Goal: Information Seeking & Learning: Learn about a topic

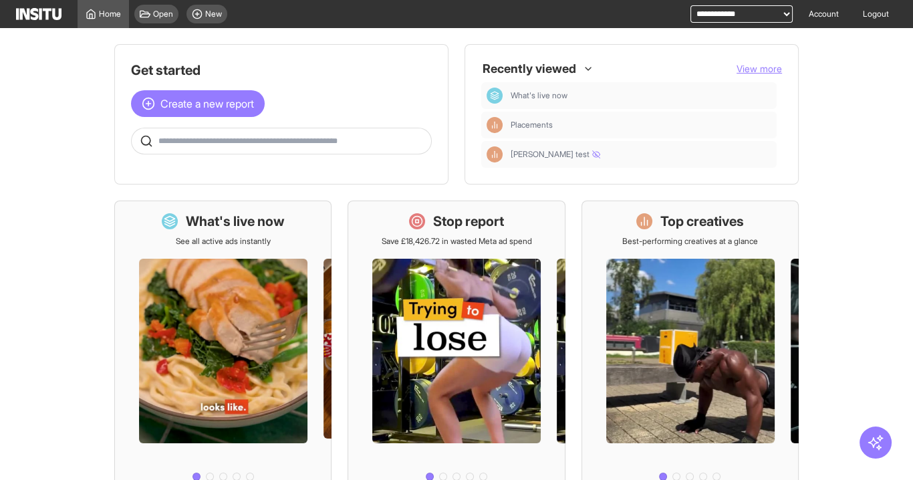
click at [707, 17] on select "**********" at bounding box center [742, 13] width 102 height 17
select select "**********"
click at [691, 5] on select "**********" at bounding box center [742, 13] width 102 height 17
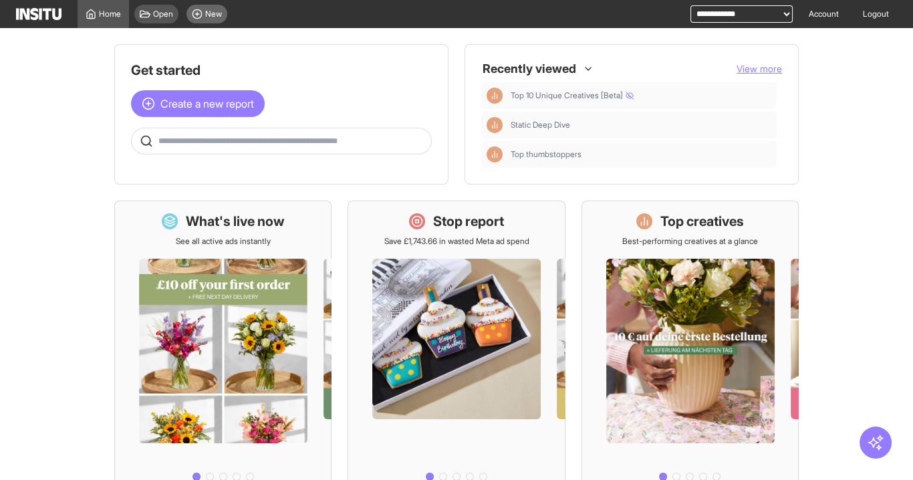
click at [209, 13] on span "New" at bounding box center [213, 14] width 17 height 11
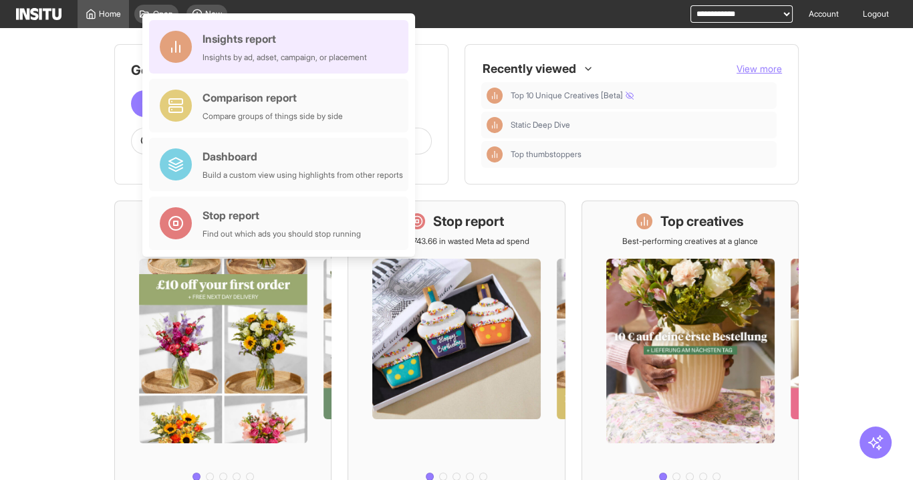
click at [263, 49] on div "Insights report Insights by ad, adset, campaign, or placement" at bounding box center [285, 47] width 164 height 32
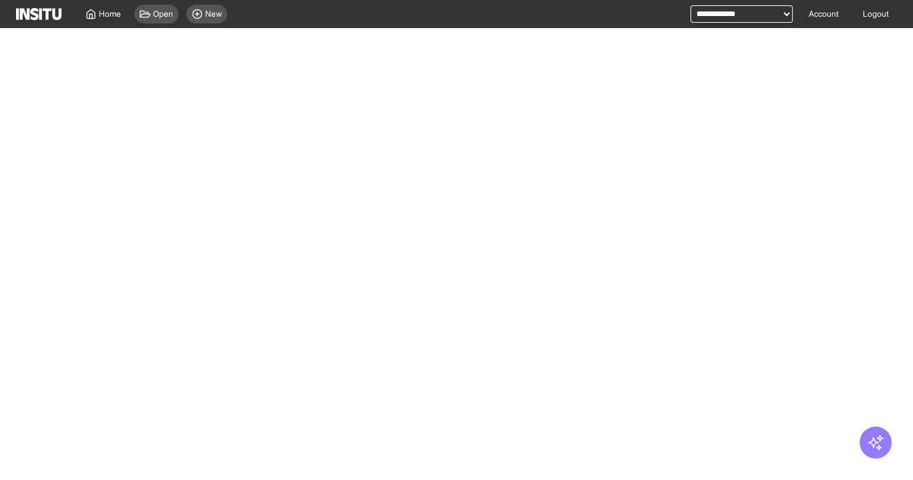
select select "**"
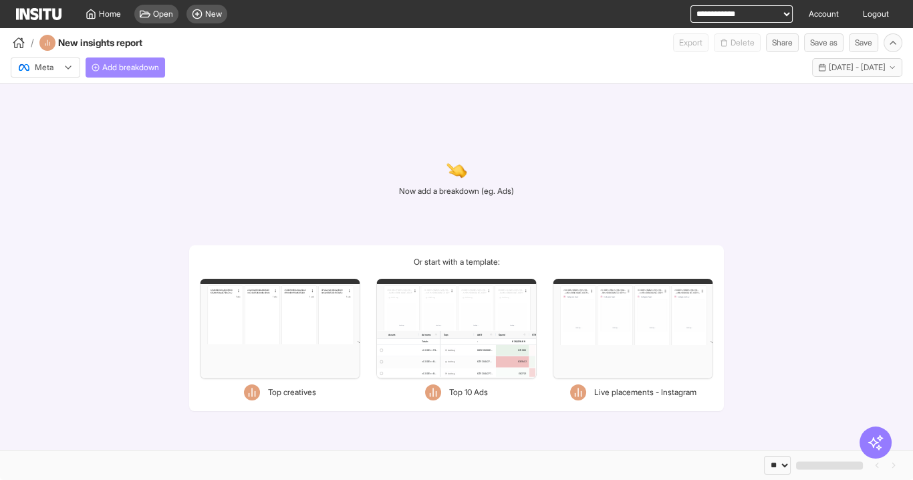
click at [114, 69] on span "Add breakdown" at bounding box center [130, 67] width 57 height 11
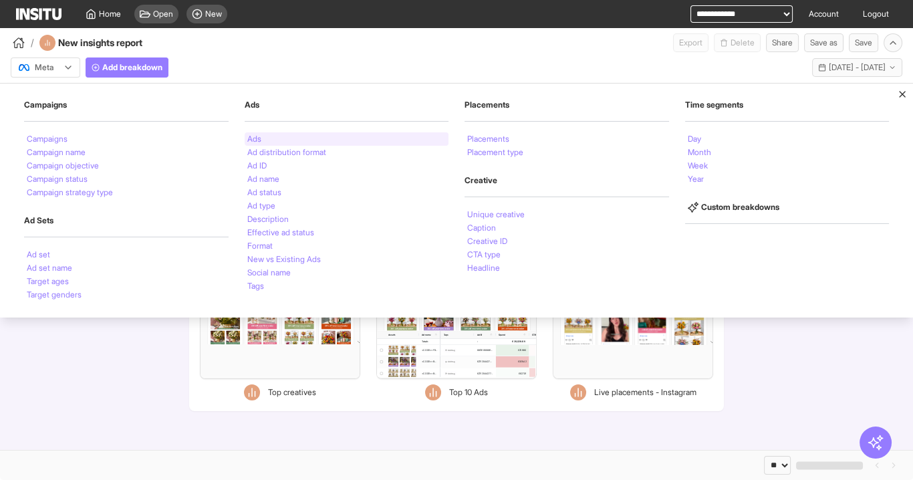
click at [255, 135] on li "Ads" at bounding box center [254, 139] width 14 height 8
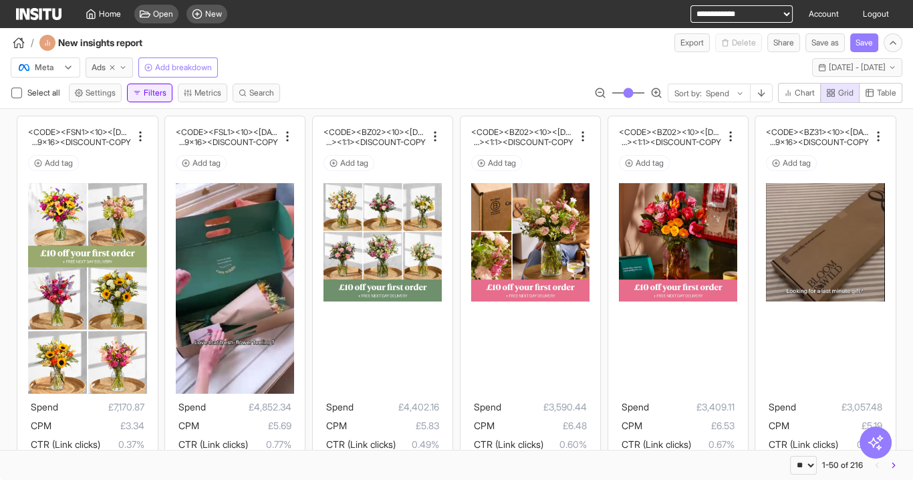
click at [145, 91] on button "Filters" at bounding box center [149, 93] width 45 height 19
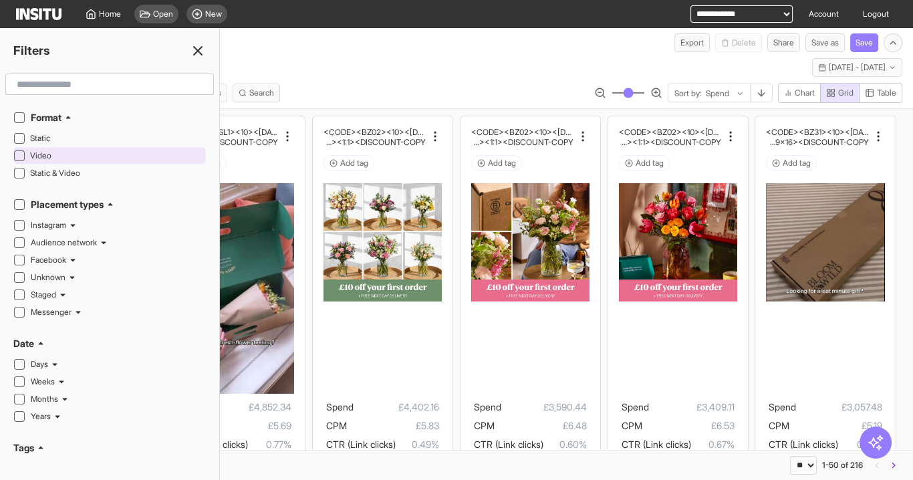
click at [48, 151] on span "Video" at bounding box center [116, 155] width 172 height 11
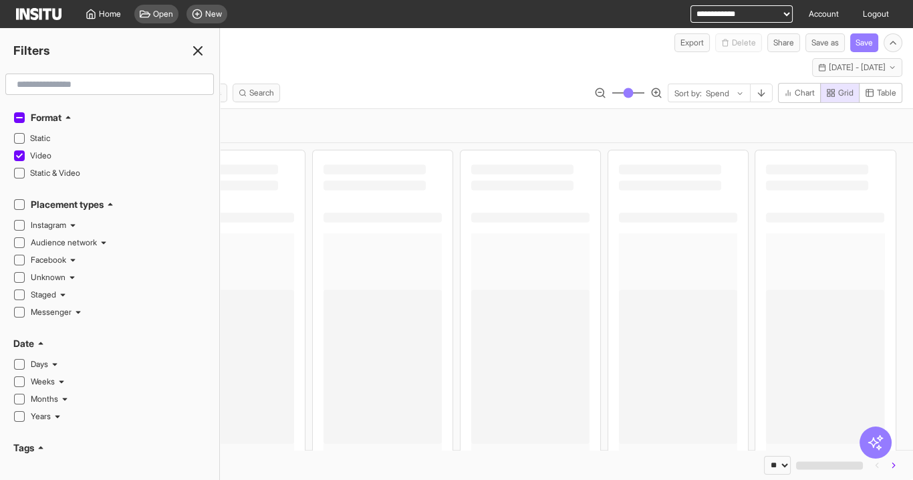
click at [197, 53] on icon at bounding box center [198, 51] width 16 height 16
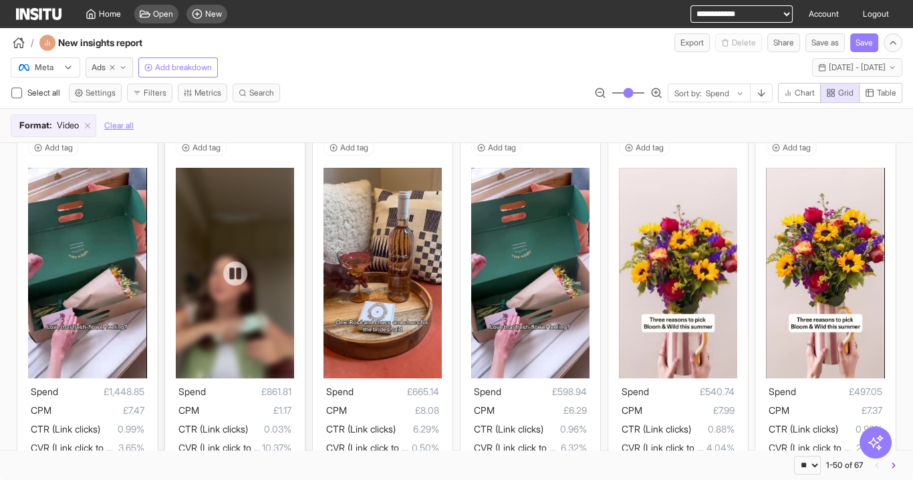
scroll to position [481, 0]
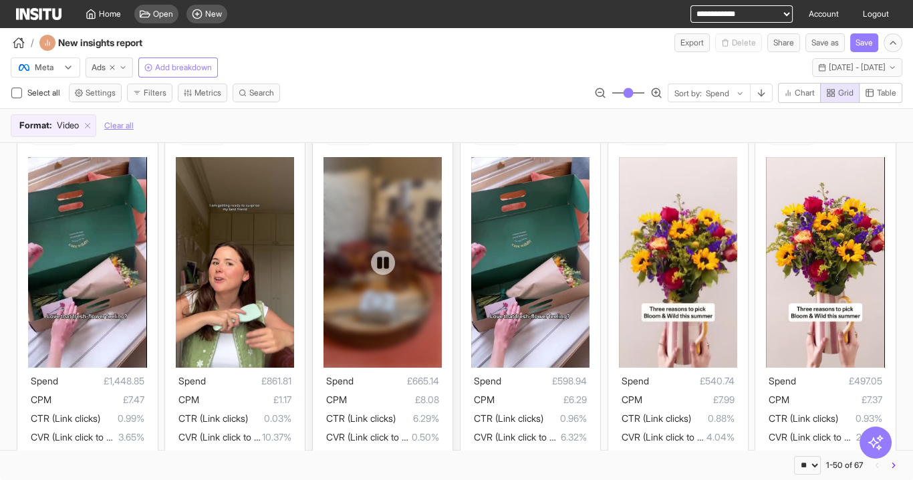
click at [374, 356] on div at bounding box center [383, 262] width 118 height 211
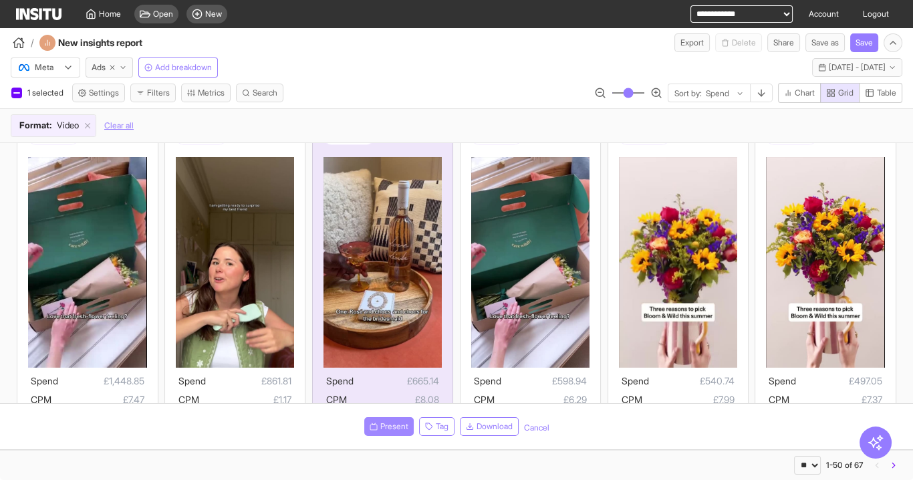
click at [386, 421] on button "Present" at bounding box center [388, 426] width 49 height 19
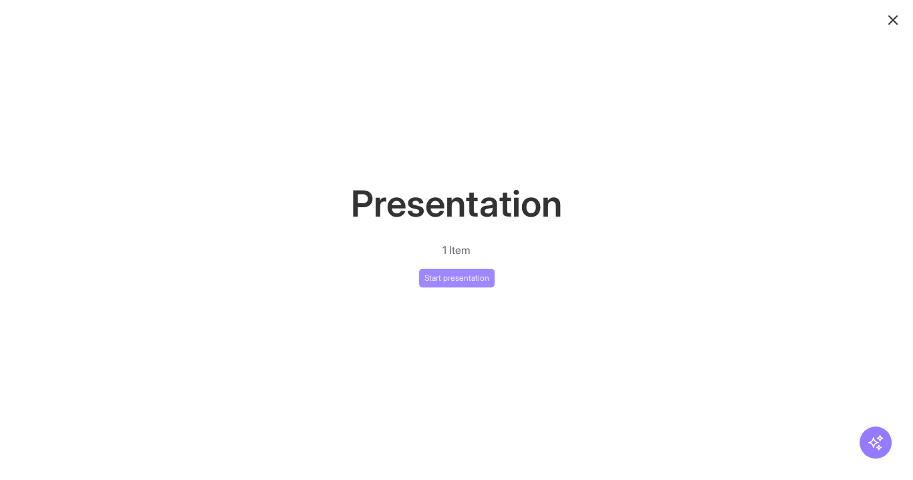
click at [447, 273] on button "Start presentation" at bounding box center [457, 278] width 76 height 19
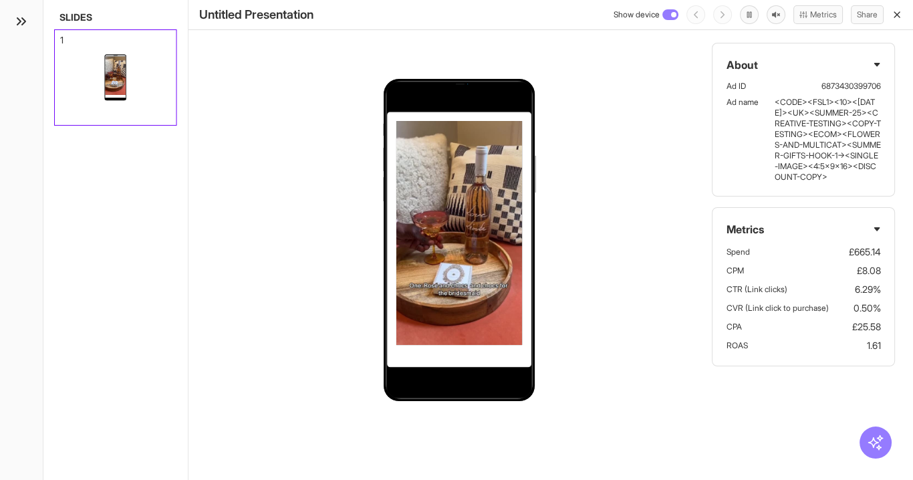
click at [899, 13] on icon "button" at bounding box center [897, 14] width 11 height 11
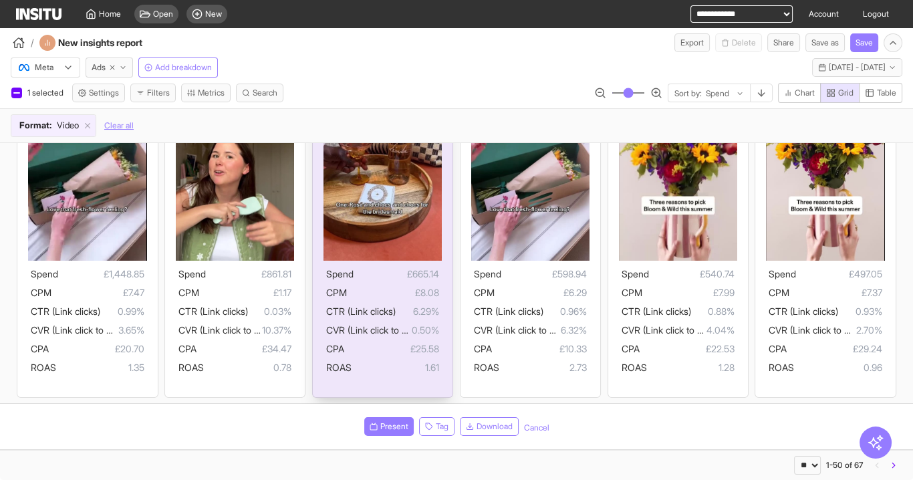
click at [380, 273] on span "£665.14" at bounding box center [397, 274] width 86 height 16
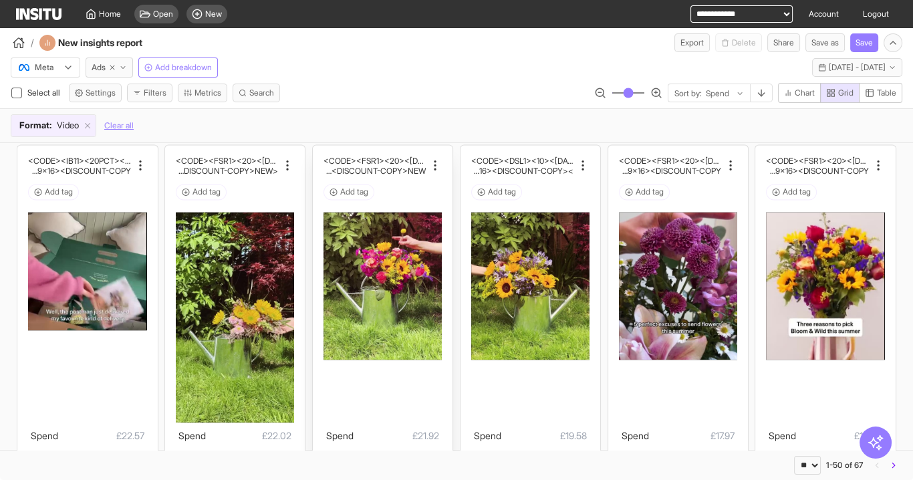
scroll to position [3048, 0]
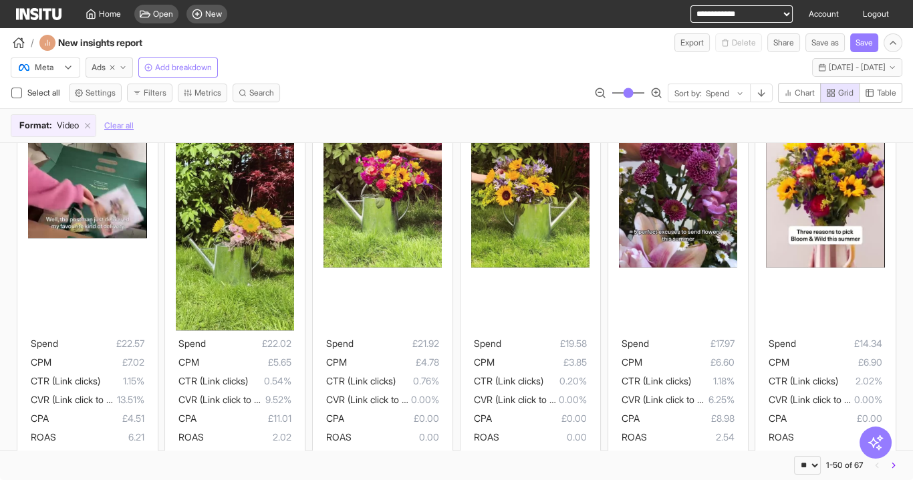
click at [695, 13] on select "**********" at bounding box center [742, 13] width 102 height 17
select select "**********"
click at [691, 5] on select "**********" at bounding box center [742, 13] width 102 height 17
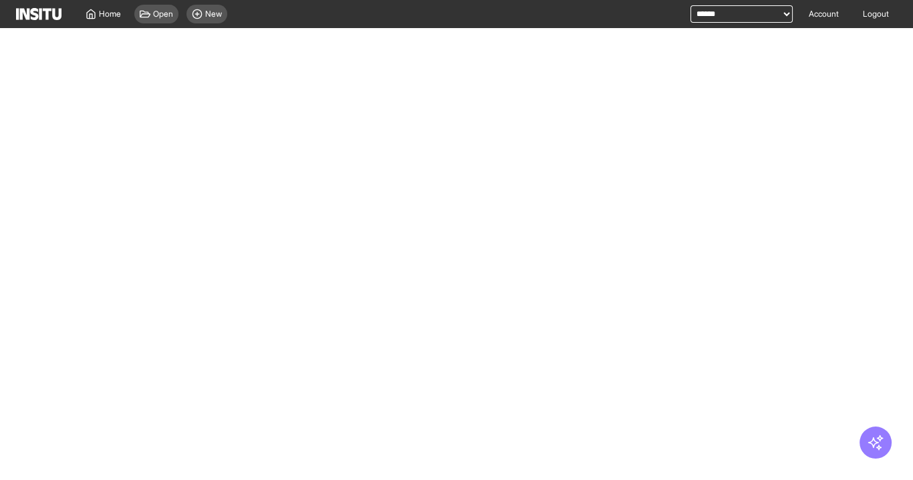
select select "**"
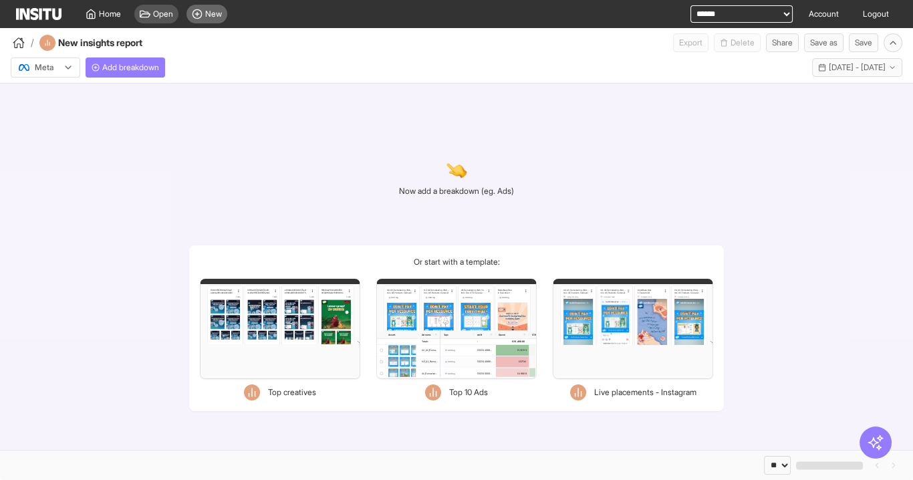
click at [206, 16] on span "New" at bounding box center [213, 14] width 17 height 11
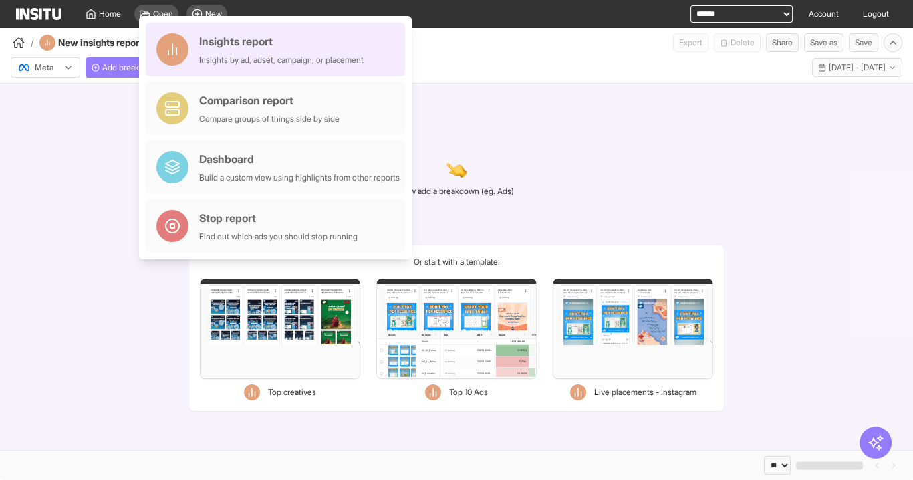
click at [225, 64] on div "Insights by ad, adset, campaign, or placement" at bounding box center [281, 60] width 164 height 11
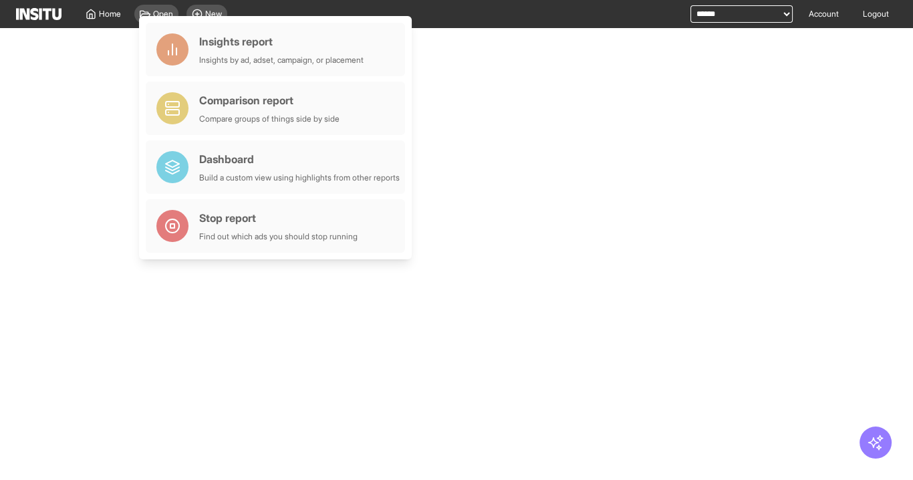
select select "**"
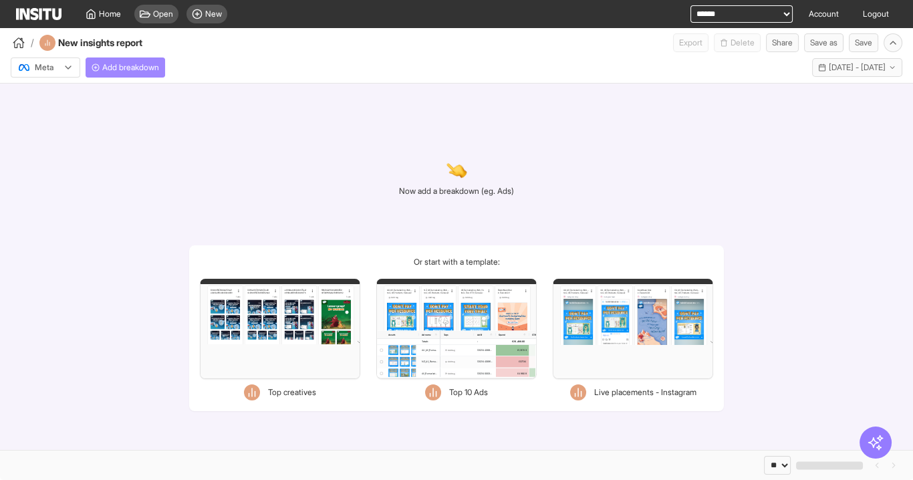
click at [89, 72] on button "Add breakdown" at bounding box center [126, 67] width 80 height 20
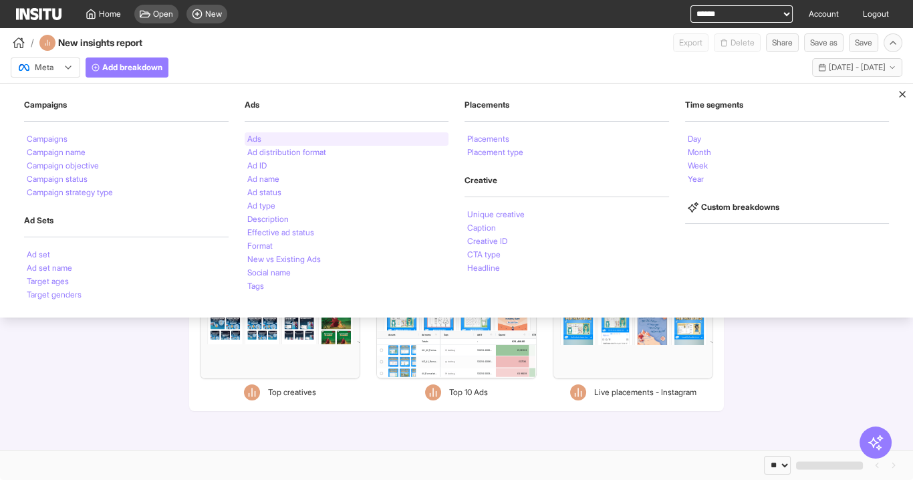
click at [260, 139] on li "Ads" at bounding box center [254, 139] width 14 height 8
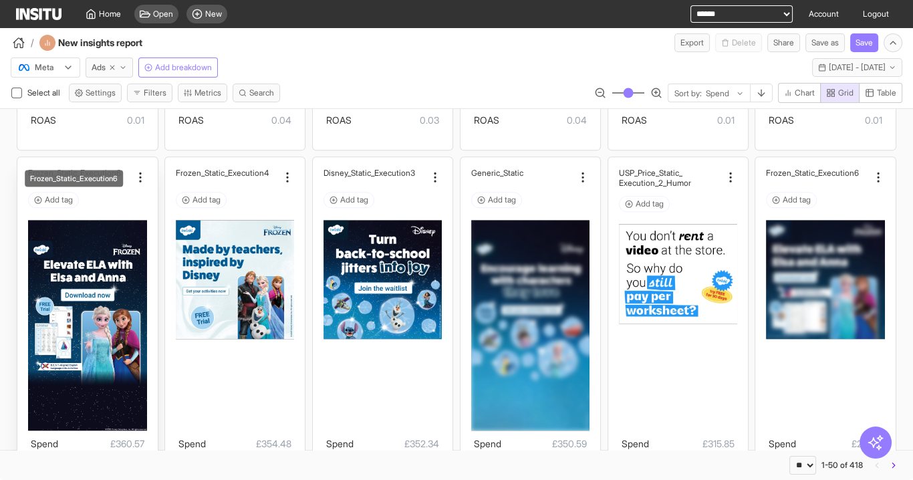
scroll to position [2460, 0]
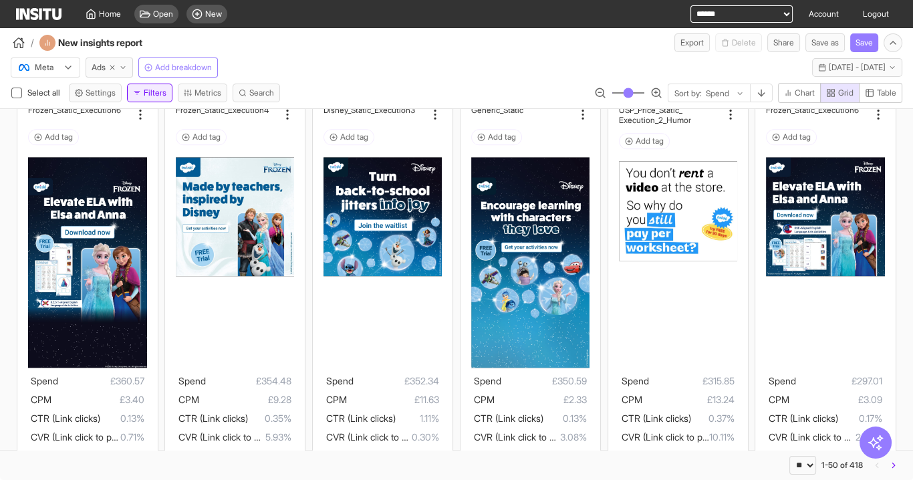
click at [146, 99] on button "Filters" at bounding box center [149, 93] width 45 height 19
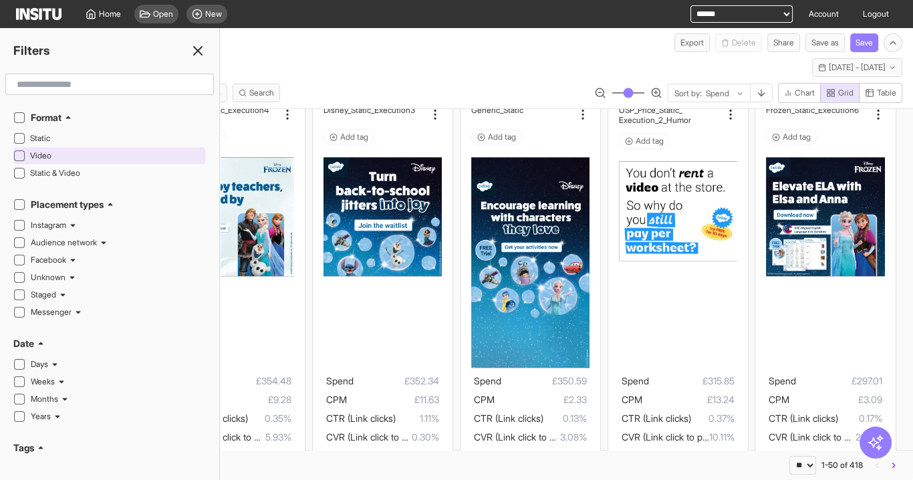
click at [110, 156] on span "Video" at bounding box center [116, 155] width 172 height 11
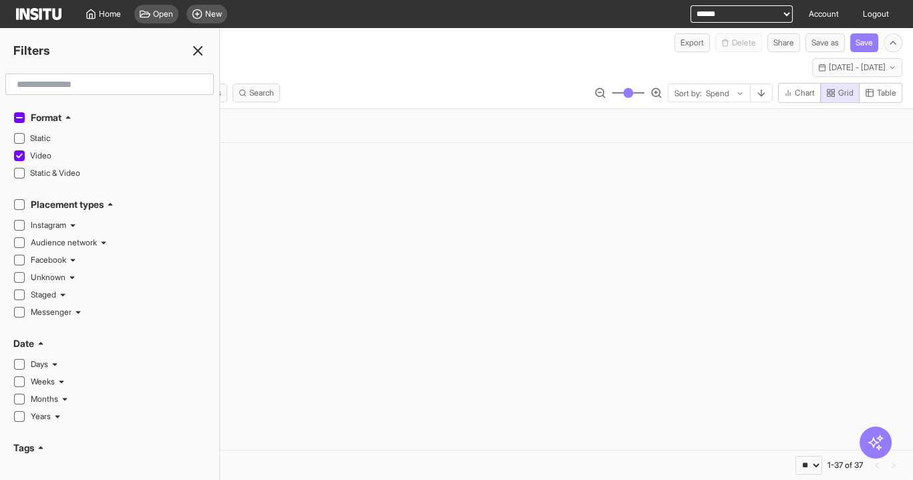
click at [196, 48] on line at bounding box center [198, 51] width 8 height 8
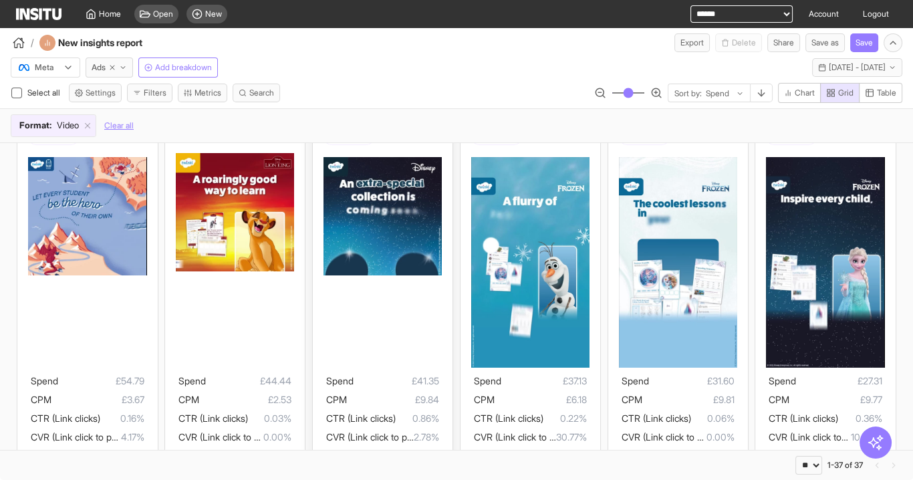
scroll to position [856, 0]
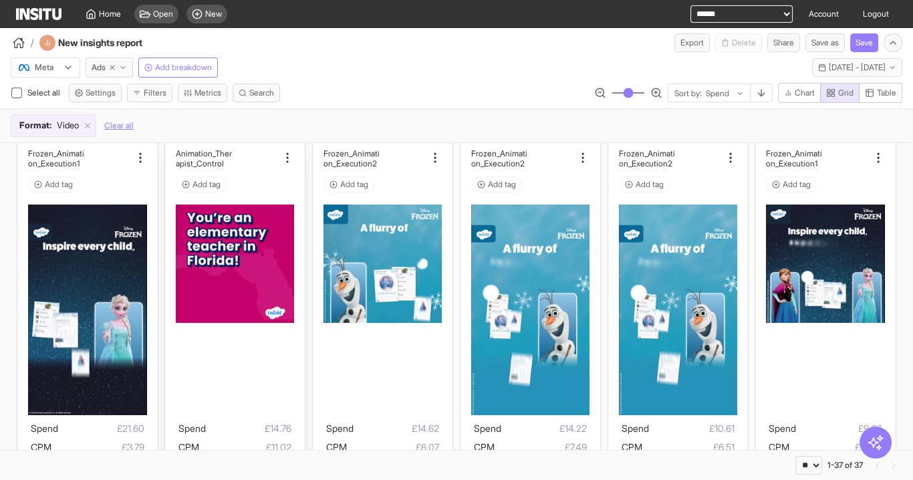
click at [204, 195] on div "Animation_Ther apist_Control Add tag Spend £14.76 CPM £11.02 CTR (Link clicks) …" at bounding box center [235, 344] width 118 height 392
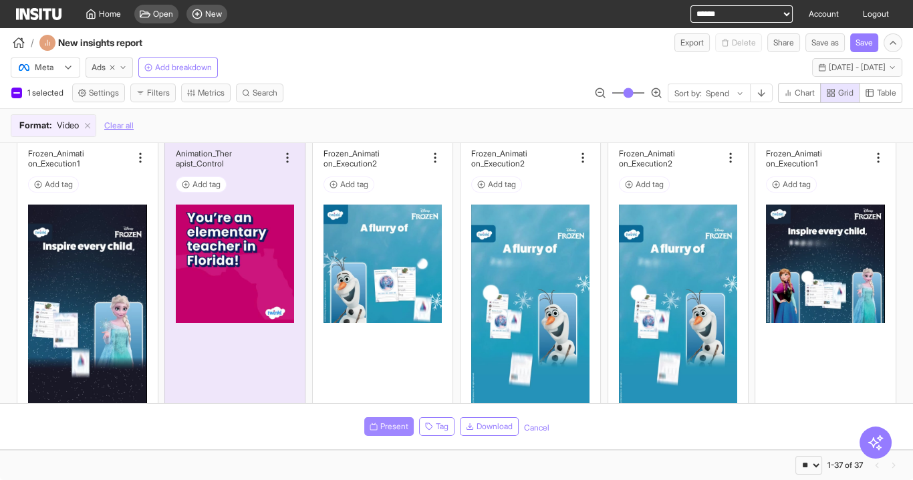
click at [386, 434] on button "Present" at bounding box center [388, 426] width 49 height 19
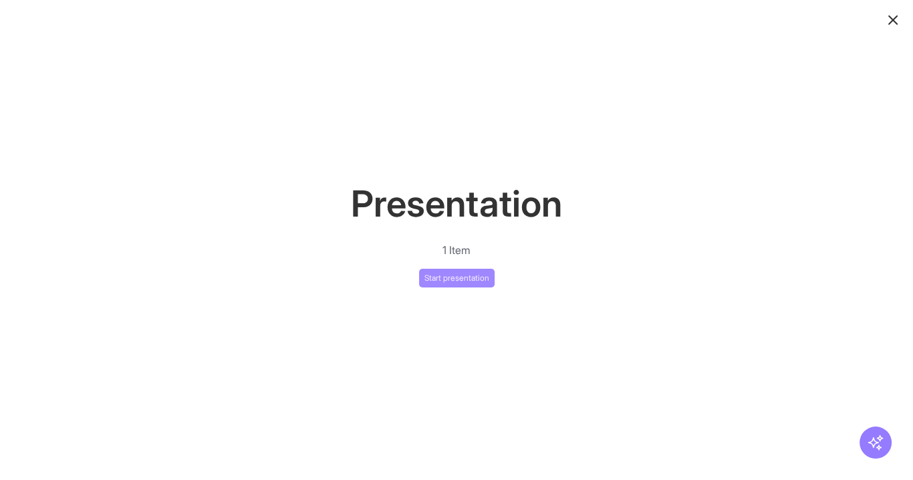
click at [445, 279] on button "Start presentation" at bounding box center [457, 278] width 76 height 19
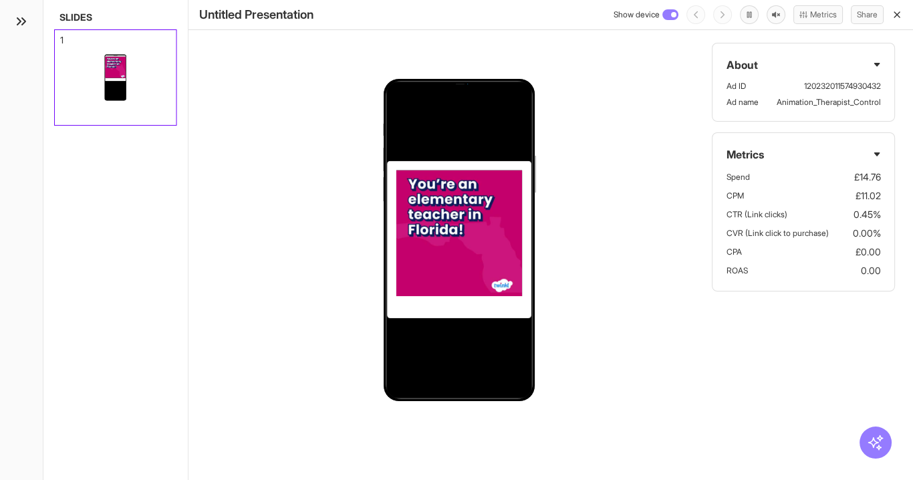
click at [892, 16] on icon "button" at bounding box center [897, 14] width 11 height 11
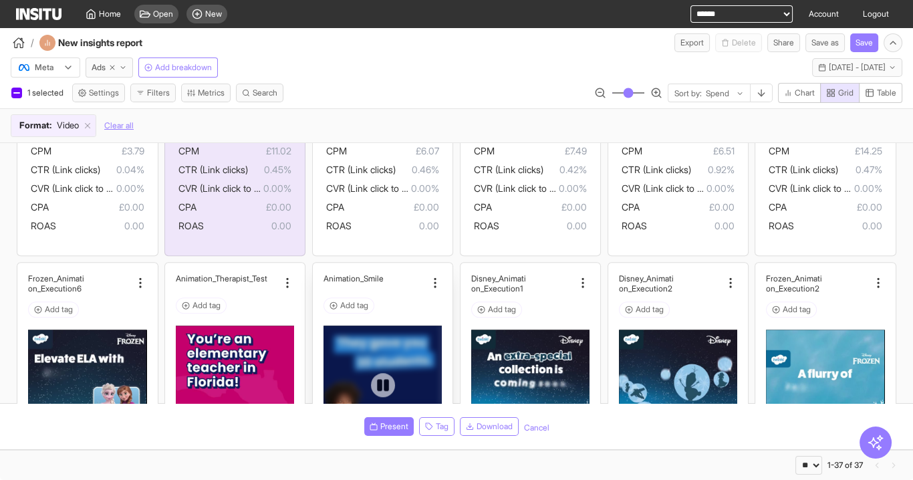
scroll to position [1177, 0]
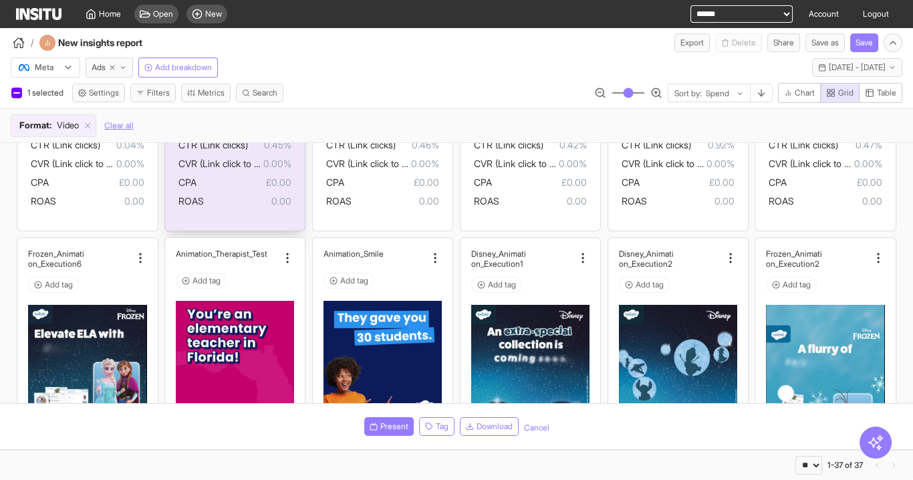
click at [252, 205] on span "0.00" at bounding box center [248, 201] width 88 height 16
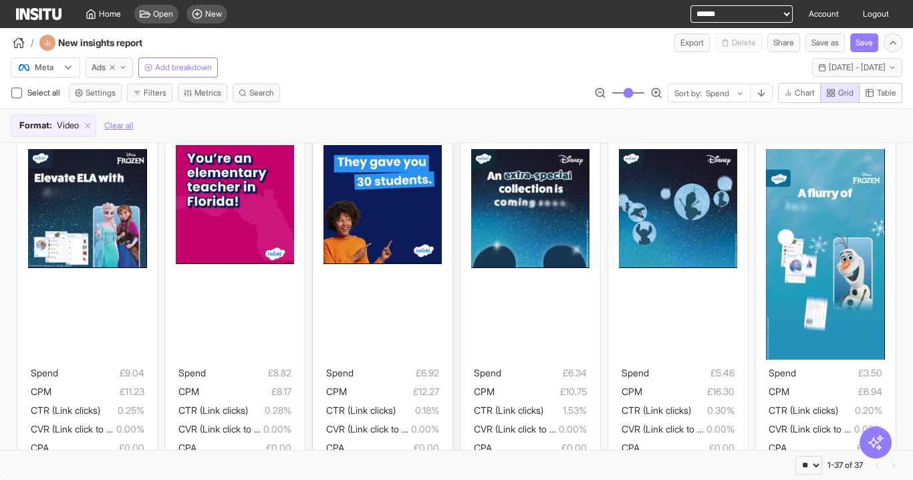
scroll to position [1284, 0]
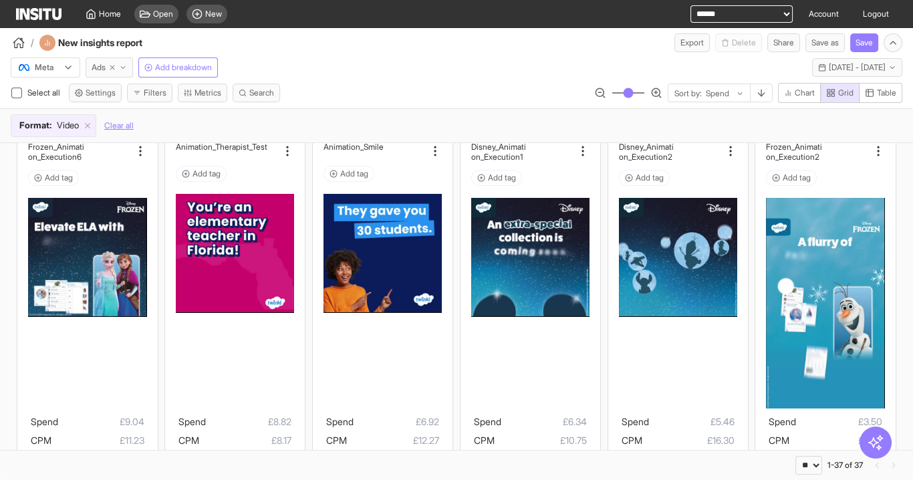
click at [102, 64] on span "Ads" at bounding box center [99, 67] width 14 height 11
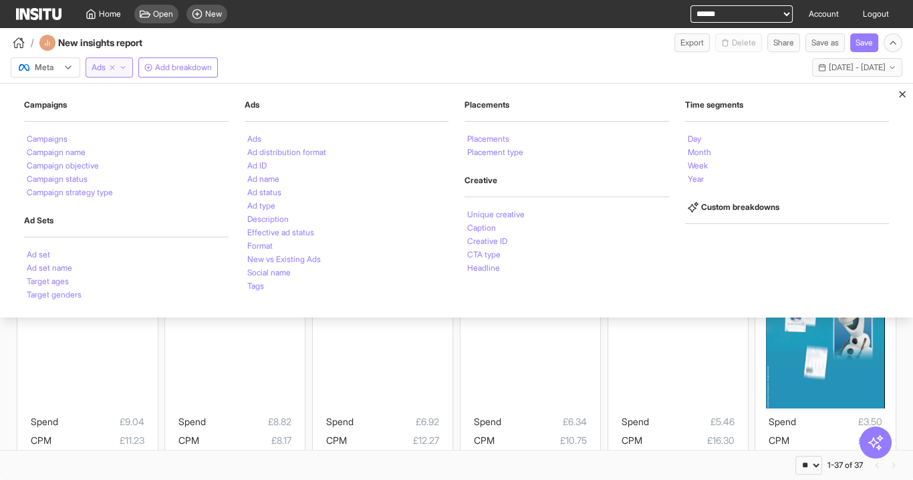
click at [102, 64] on span "Ads" at bounding box center [99, 67] width 14 height 11
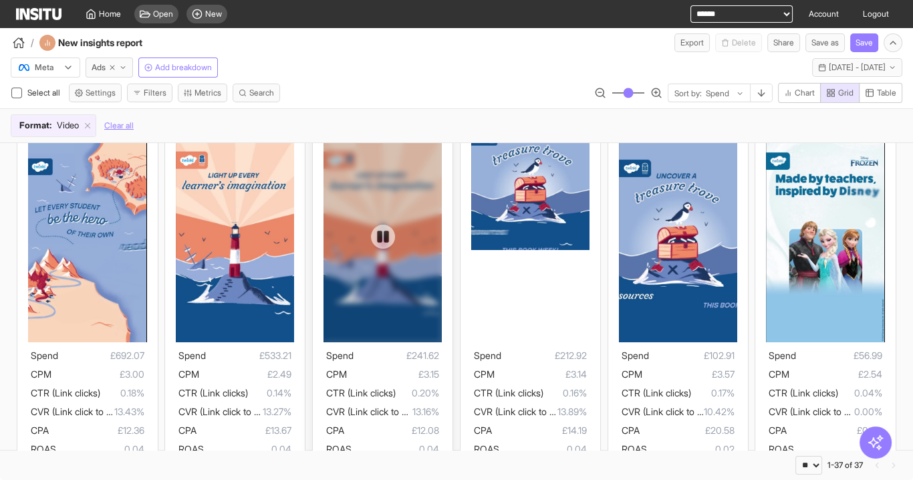
scroll to position [0, 0]
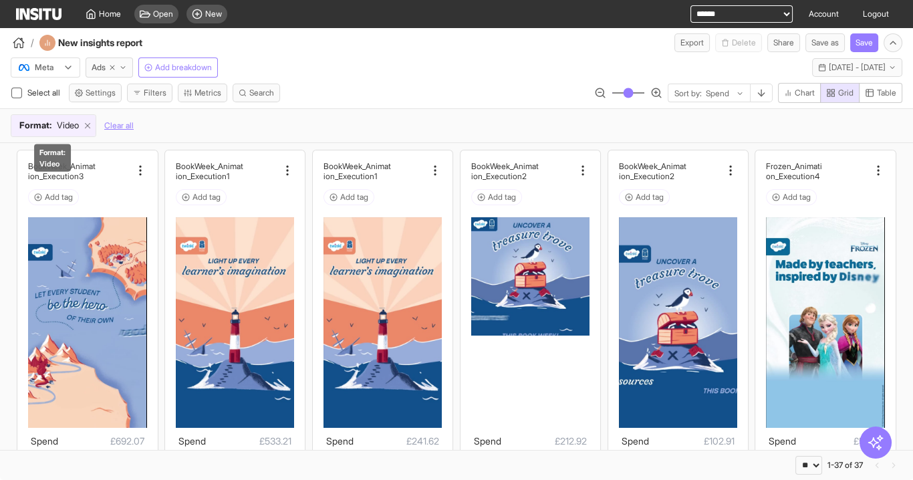
click at [90, 126] on icon at bounding box center [87, 125] width 9 height 9
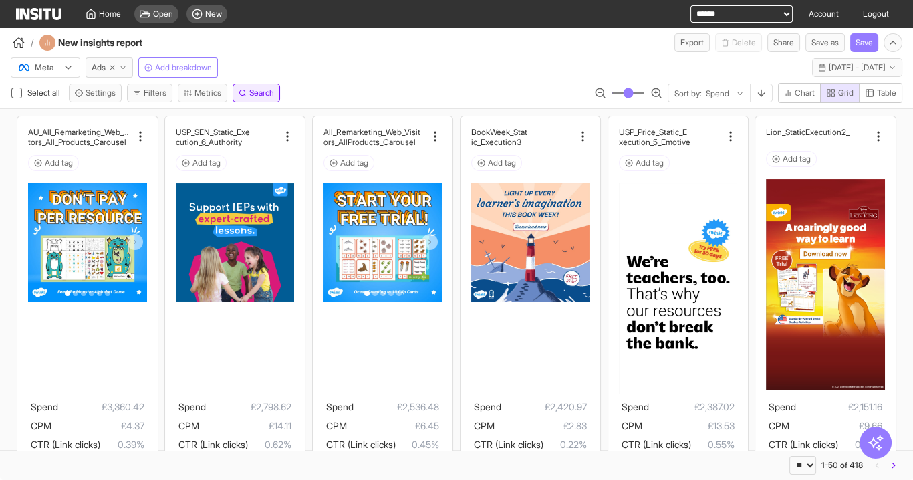
click at [277, 98] on button "Search" at bounding box center [256, 93] width 47 height 19
type input "*******"
click input "**" at bounding box center [215, 109] width 21 height 19
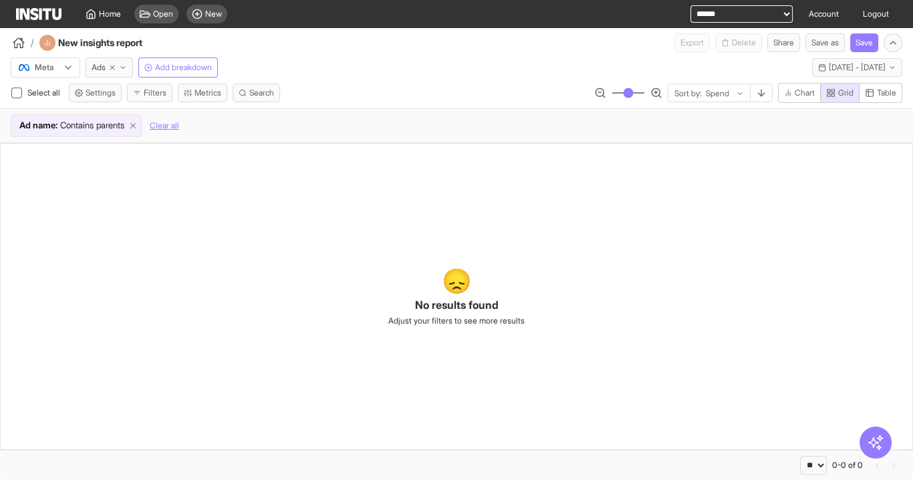
click at [136, 124] on icon at bounding box center [132, 125] width 9 height 9
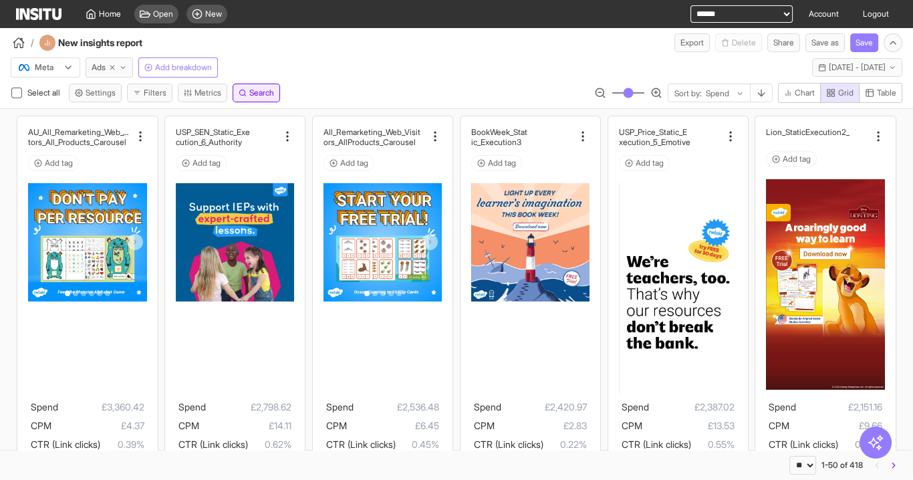
click at [253, 90] on span "Search" at bounding box center [261, 93] width 25 height 11
type input "*******"
click input "**" at bounding box center [215, 109] width 21 height 19
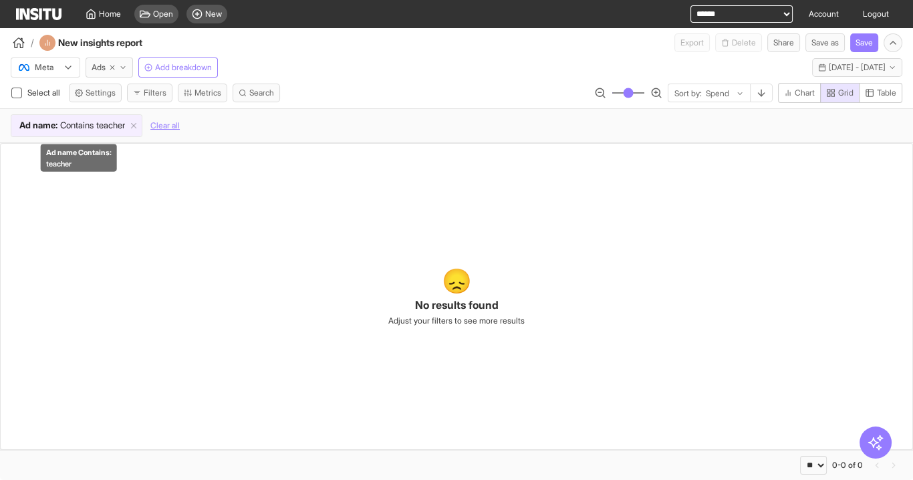
click at [142, 118] on div "Ad name : Contains teacher" at bounding box center [76, 125] width 130 height 21
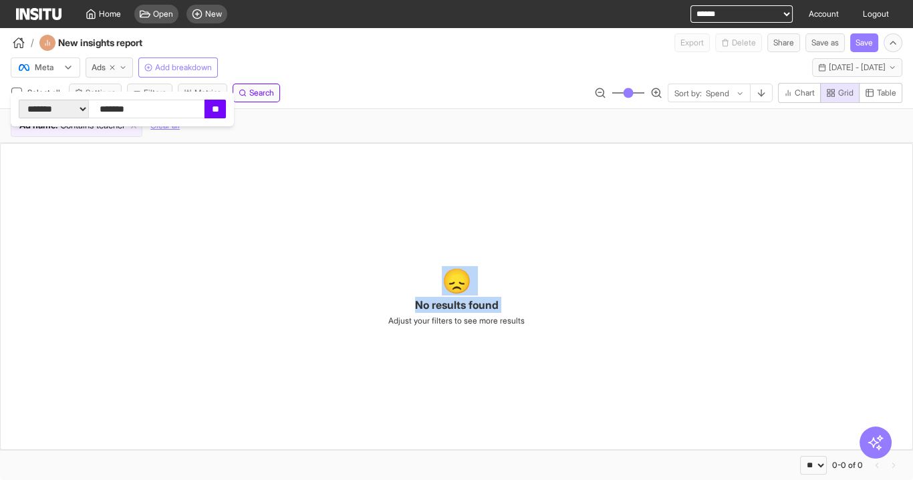
click at [261, 142] on div "**********" at bounding box center [456, 266] width 913 height 428
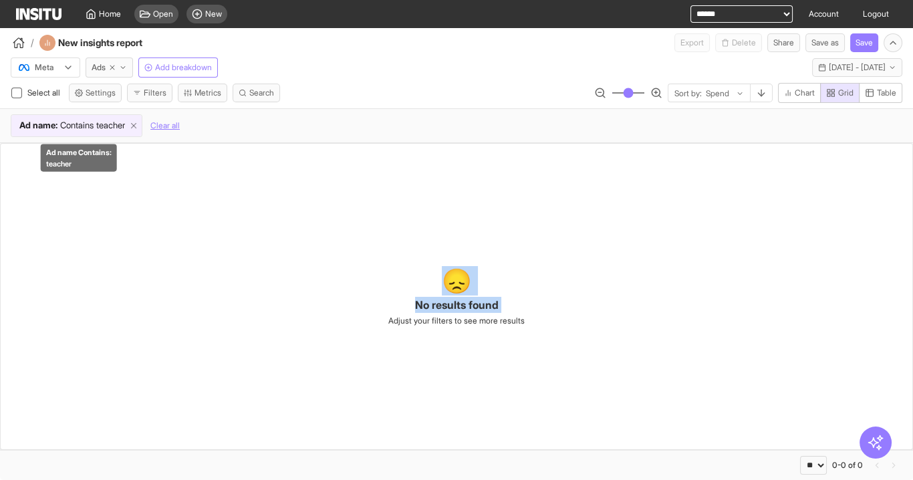
click at [138, 126] on icon at bounding box center [133, 125] width 9 height 9
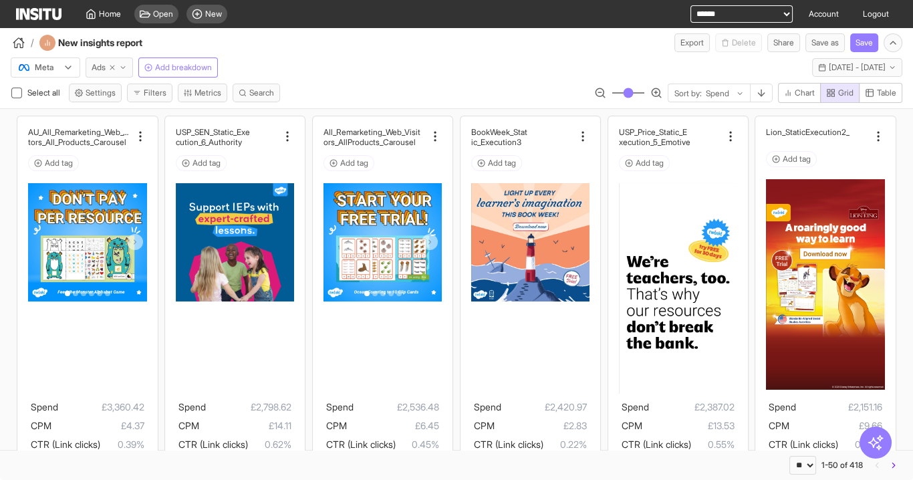
click at [112, 70] on icon "button" at bounding box center [112, 68] width 8 height 8
select select "**"
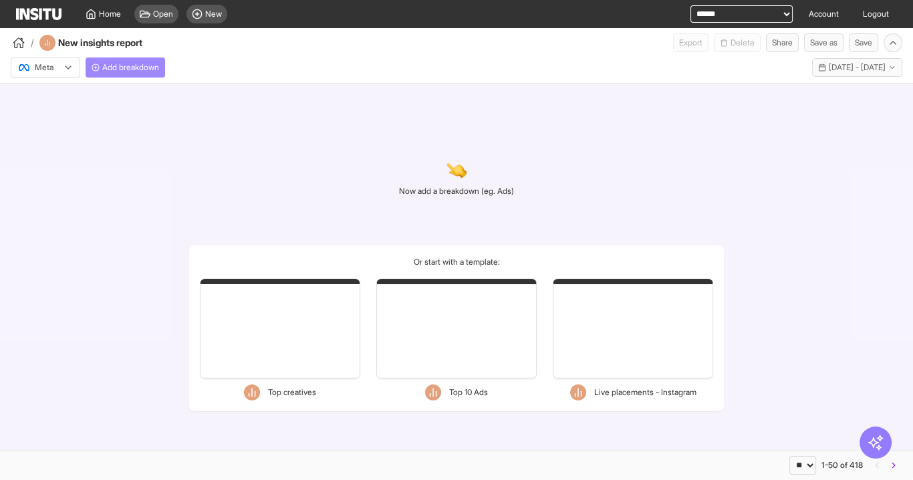
click at [112, 70] on span "Add breakdown" at bounding box center [130, 67] width 57 height 11
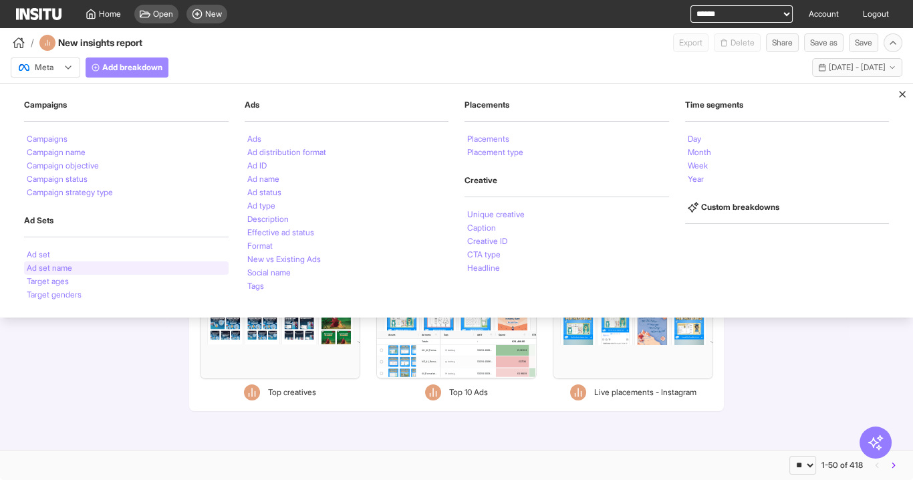
click at [80, 265] on div "Ad set name" at bounding box center [126, 267] width 205 height 13
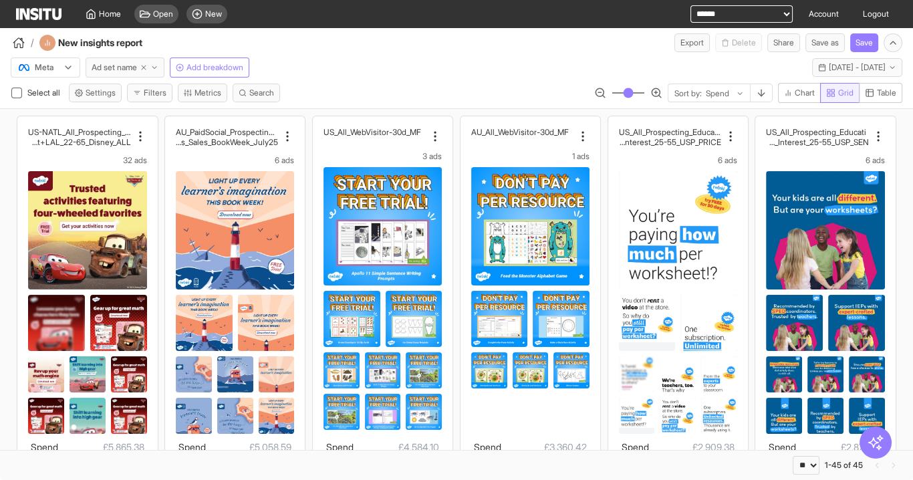
click at [881, 97] on button "Table" at bounding box center [880, 93] width 43 height 20
click at [844, 89] on span "Grid" at bounding box center [845, 93] width 15 height 11
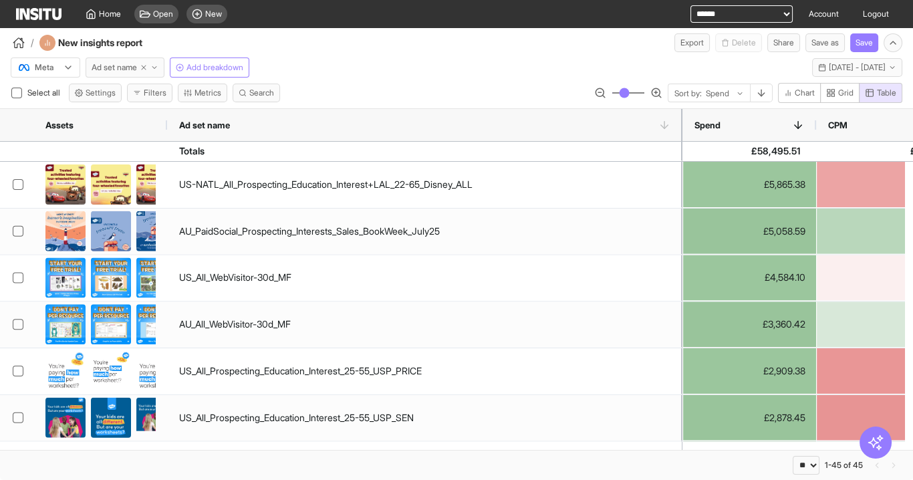
drag, startPoint x: 265, startPoint y: 113, endPoint x: 596, endPoint y: 153, distance: 333.3
click at [656, 144] on div "Assets Ad set name Spend CPM CTR (Link clicks)" at bounding box center [456, 279] width 913 height 341
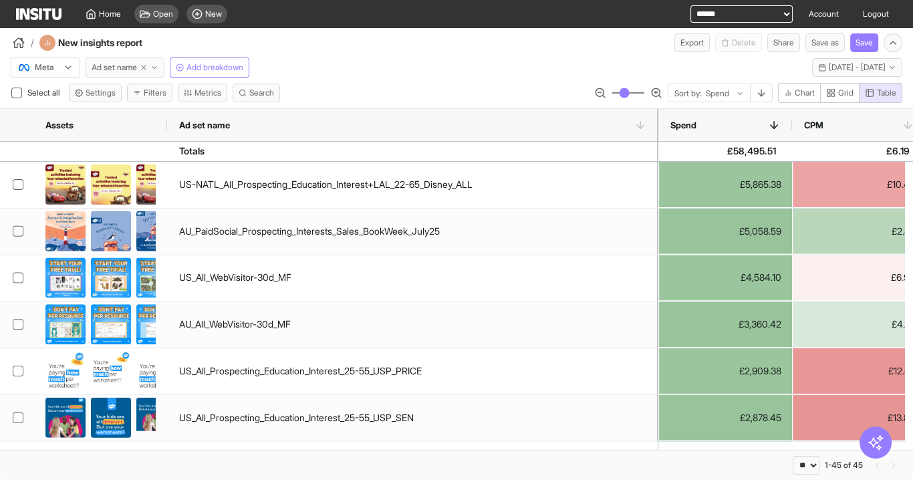
click at [124, 69] on span "Ad set name" at bounding box center [114, 67] width 45 height 11
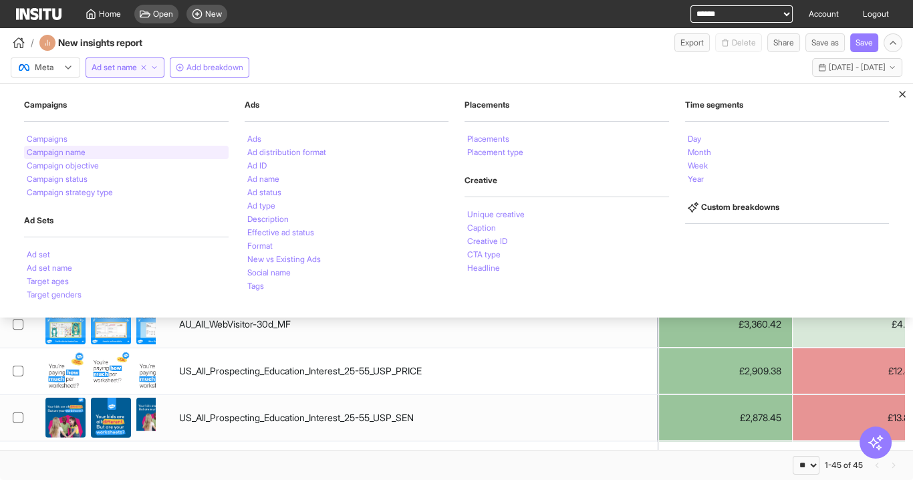
click at [98, 154] on div "Campaign name" at bounding box center [126, 152] width 205 height 13
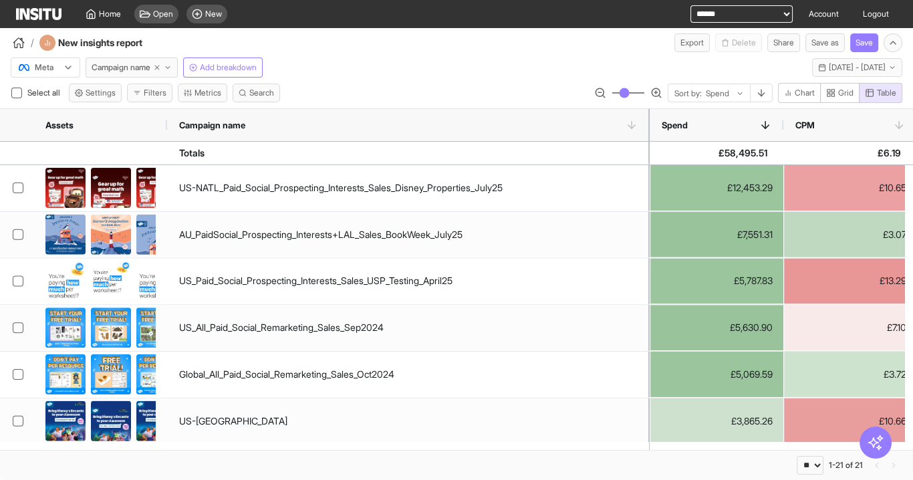
drag, startPoint x: 265, startPoint y: 122, endPoint x: 647, endPoint y: 158, distance: 384.0
click at [647, 158] on div "Assets Campaign name Spend CPM CTR (Link clicks)" at bounding box center [456, 279] width 913 height 341
click at [122, 66] on span "Campaign name" at bounding box center [121, 67] width 59 height 11
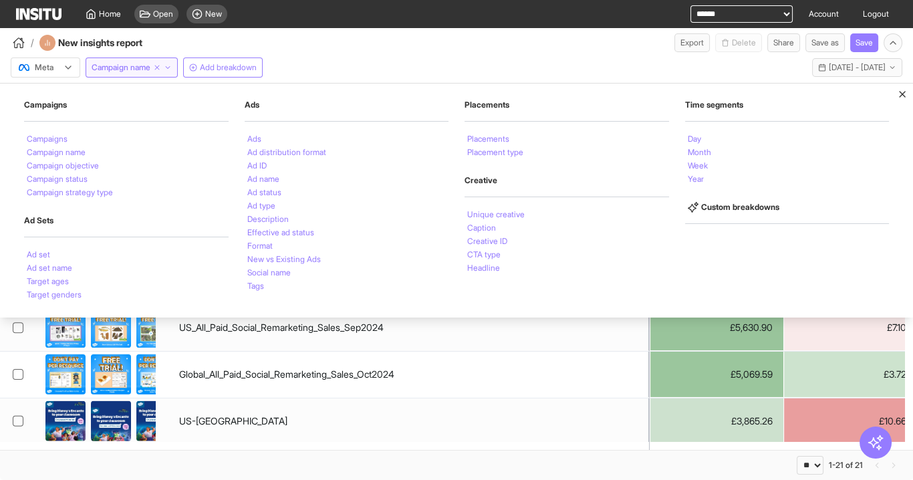
drag, startPoint x: 246, startPoint y: 136, endPoint x: 436, endPoint y: 85, distance: 196.7
click at [247, 136] on div "Ads" at bounding box center [347, 138] width 205 height 13
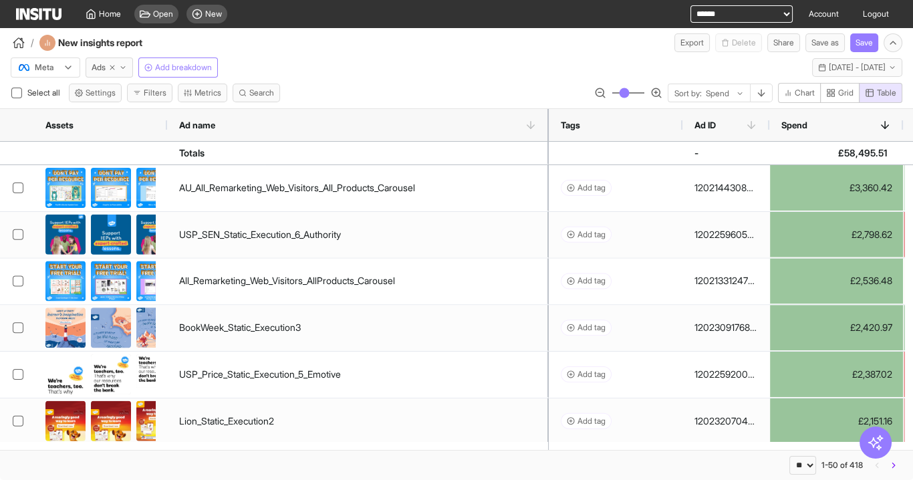
drag, startPoint x: 252, startPoint y: 118, endPoint x: 554, endPoint y: 145, distance: 303.4
click at [554, 145] on div "Assets Ad name Spend CPM CTR (Link clicks) CPA -" at bounding box center [456, 279] width 913 height 341
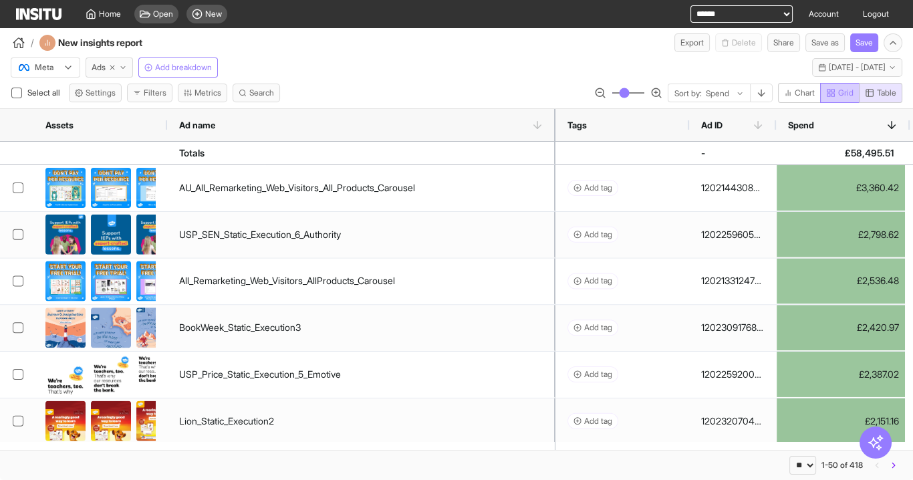
click at [840, 90] on span "Grid" at bounding box center [845, 93] width 15 height 11
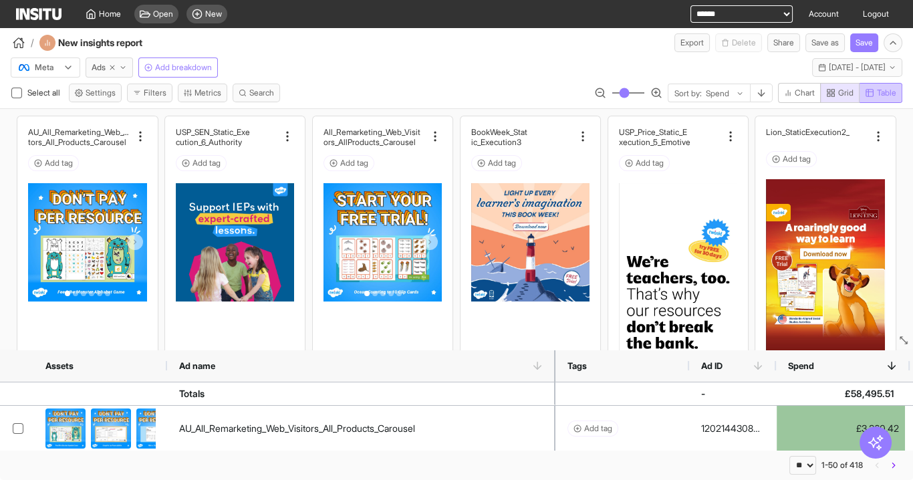
click at [878, 88] on span "Table" at bounding box center [886, 93] width 19 height 11
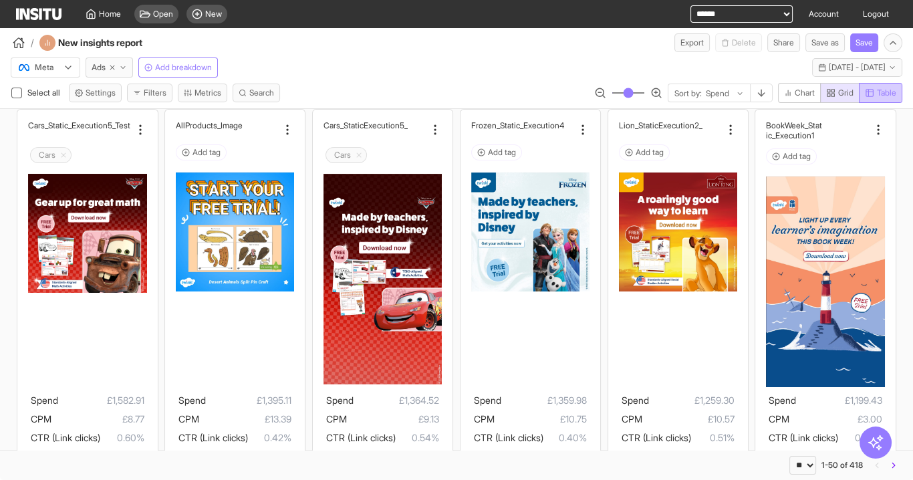
click at [882, 92] on span "Table" at bounding box center [886, 93] width 19 height 11
click at [840, 91] on span "Grid" at bounding box center [845, 93] width 15 height 11
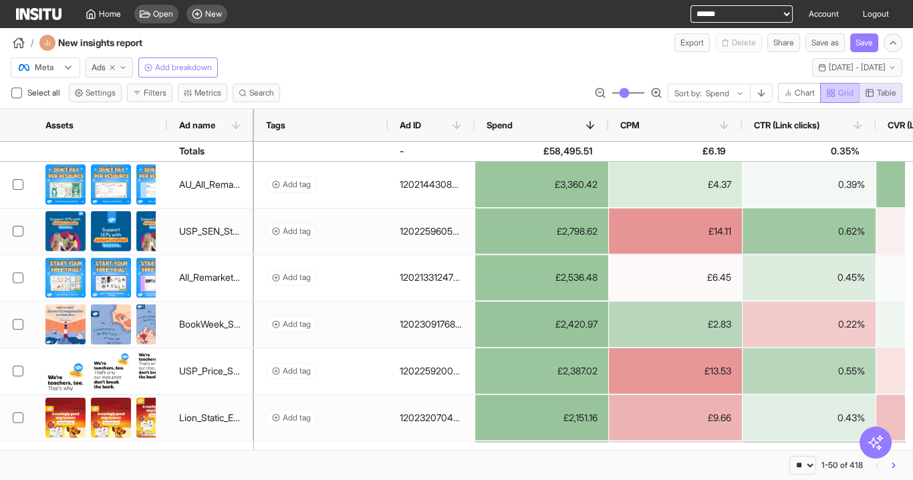
click at [833, 94] on rect "button" at bounding box center [833, 95] width 3 height 3
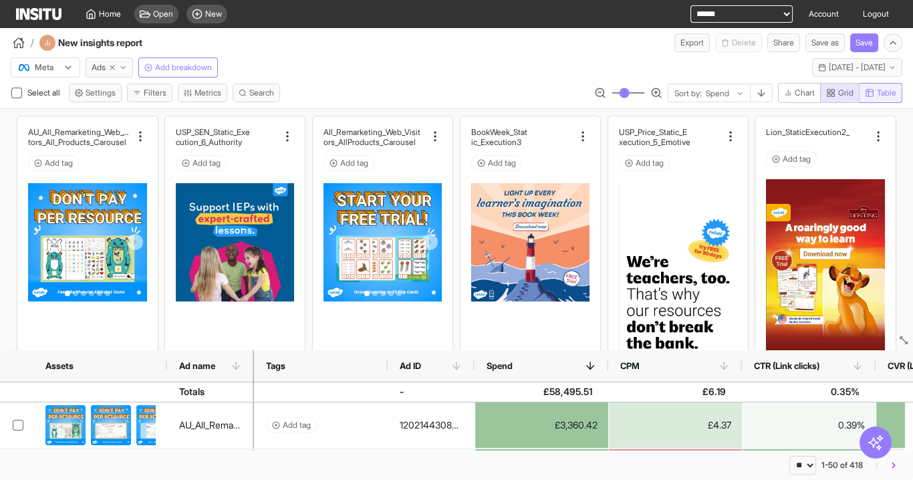
click at [882, 94] on span "Table" at bounding box center [886, 93] width 19 height 11
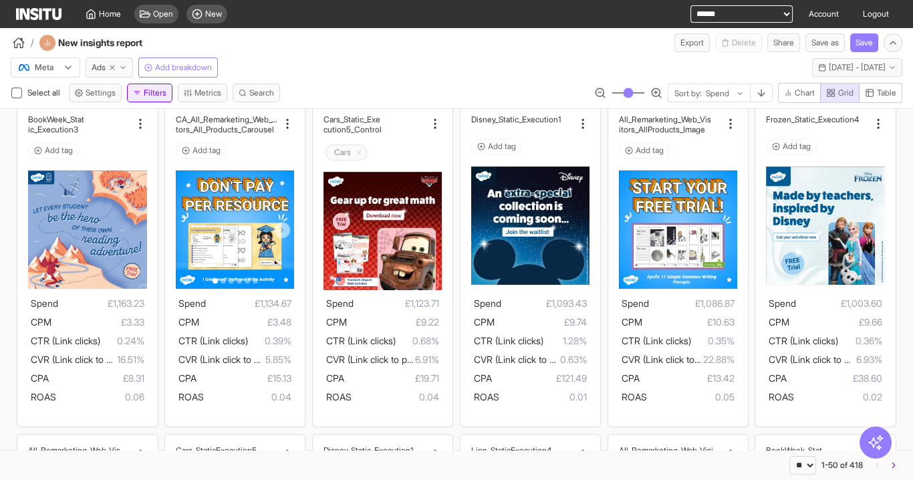
click at [153, 91] on button "Filters" at bounding box center [149, 93] width 45 height 19
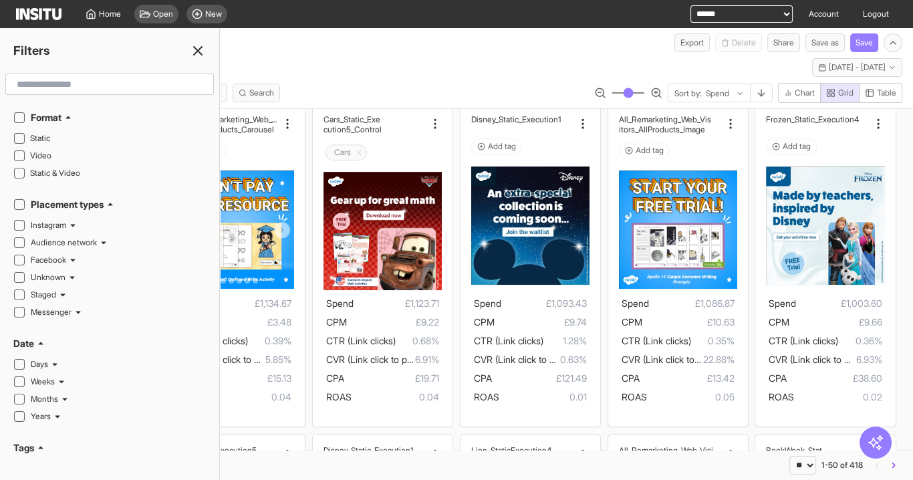
click at [67, 153] on span "Video" at bounding box center [116, 155] width 172 height 11
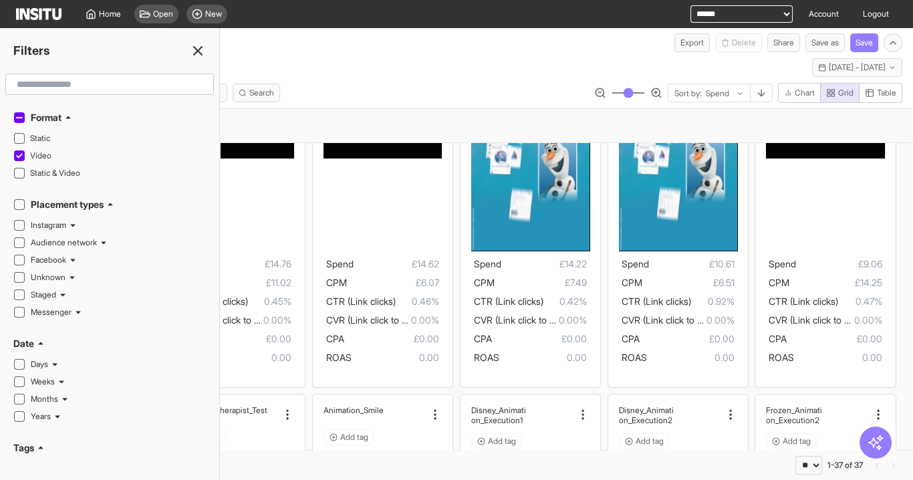
click at [202, 56] on icon at bounding box center [198, 51] width 16 height 16
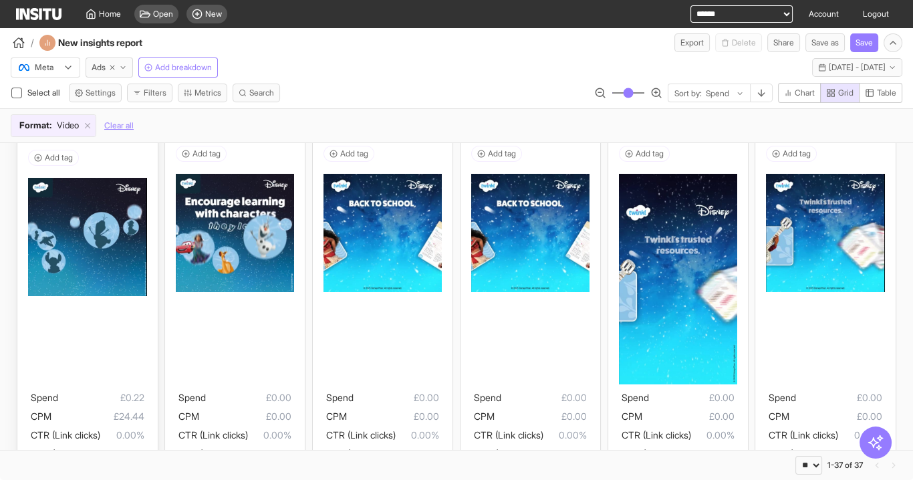
scroll to position [2115, 0]
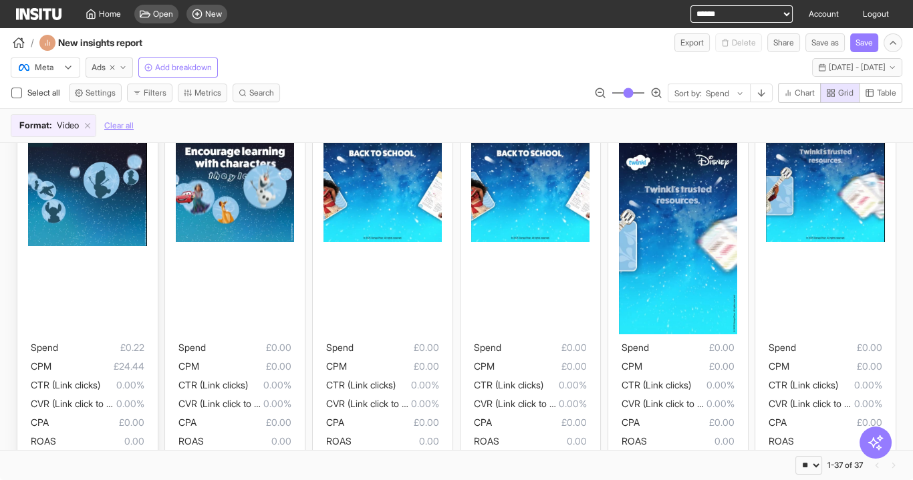
drag, startPoint x: 138, startPoint y: 356, endPoint x: 92, endPoint y: 322, distance: 56.8
click at [92, 322] on div at bounding box center [87, 231] width 118 height 207
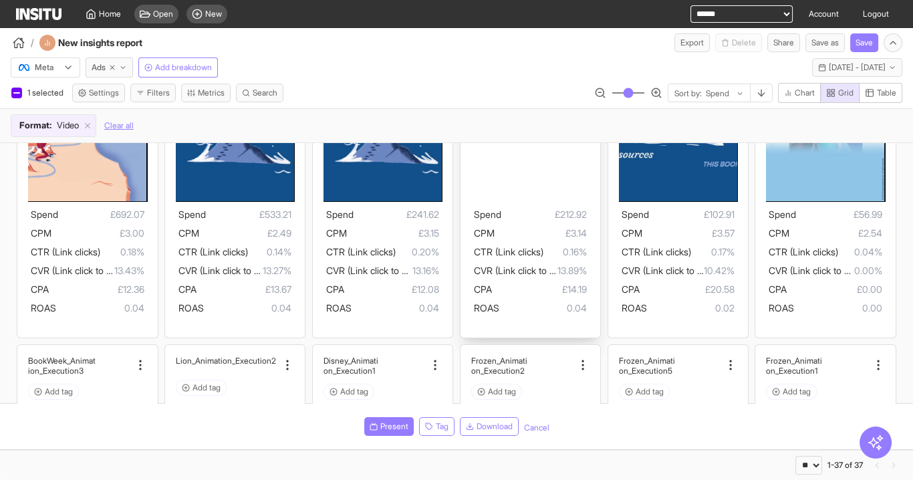
scroll to position [0, 0]
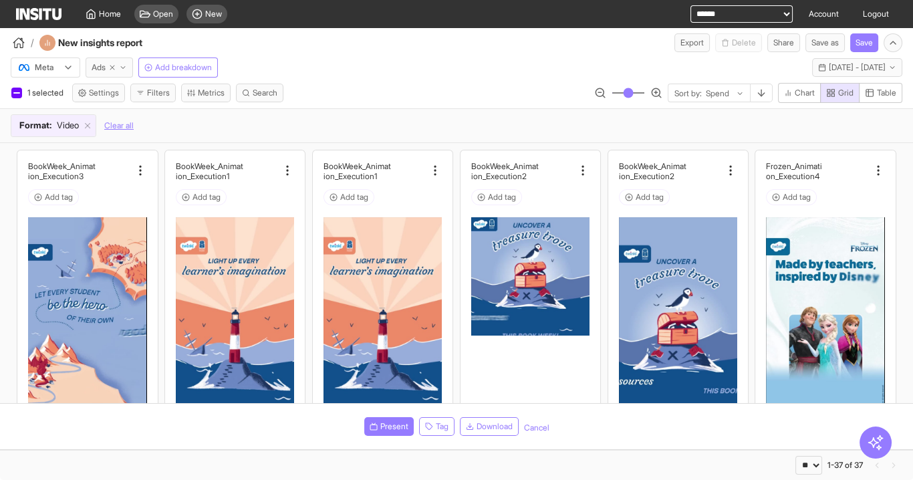
click at [108, 68] on button "Ads" at bounding box center [109, 67] width 47 height 20
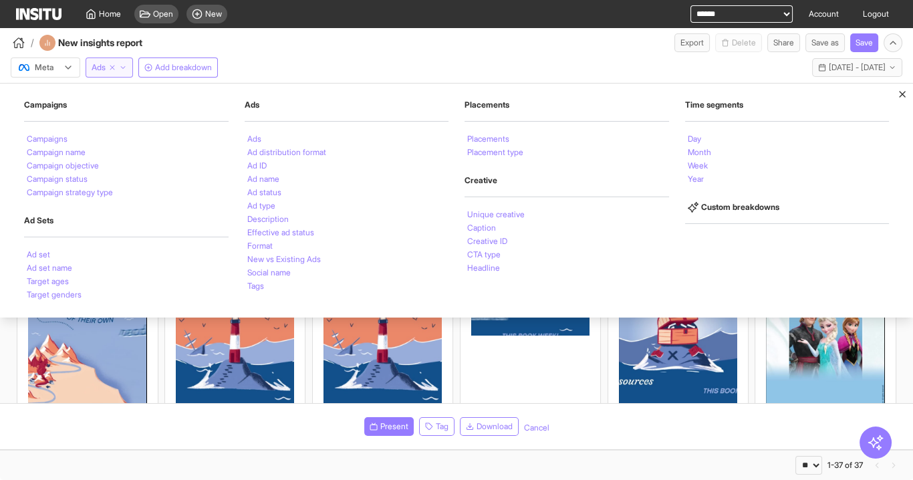
click at [114, 66] on icon "button" at bounding box center [112, 68] width 8 height 8
select select "**"
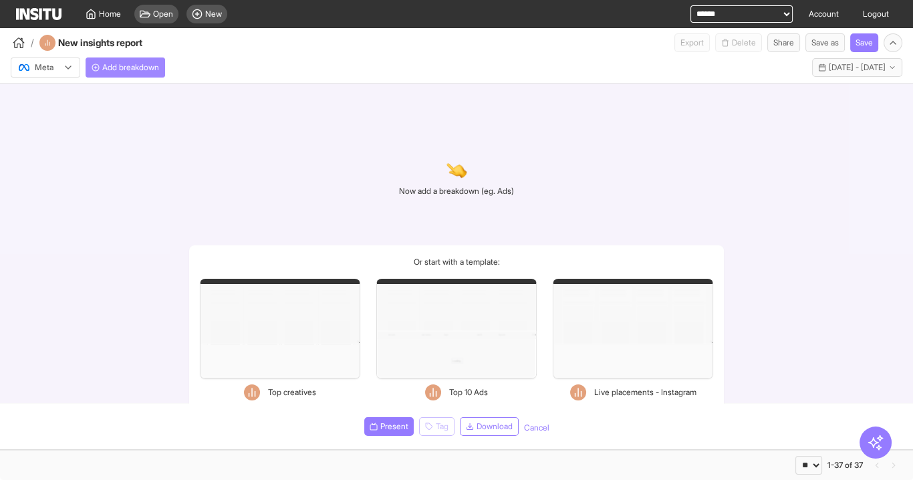
click at [128, 67] on span "Add breakdown" at bounding box center [130, 67] width 57 height 11
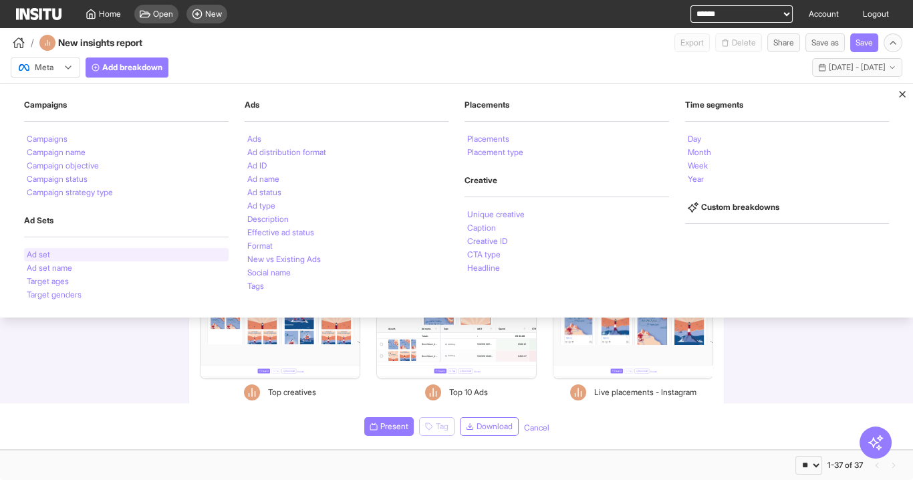
click at [88, 257] on div "Ad set" at bounding box center [126, 254] width 205 height 13
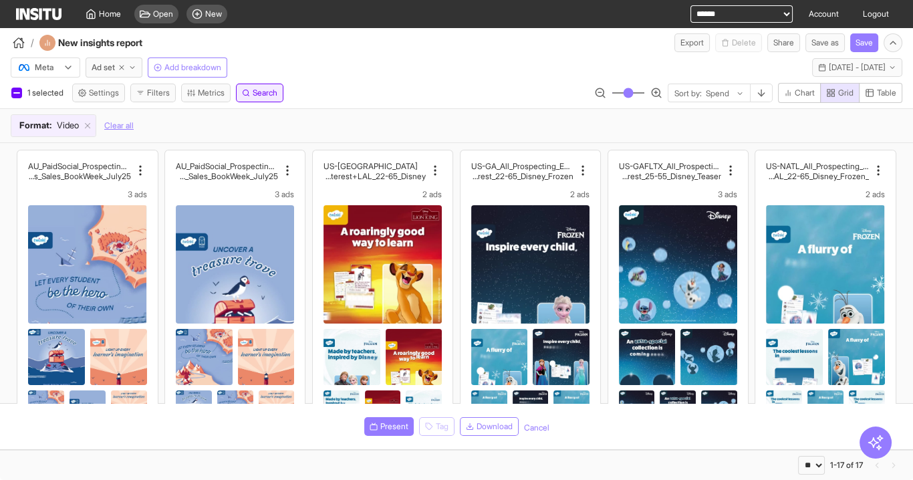
click at [257, 90] on span "Search" at bounding box center [265, 93] width 25 height 11
type input "**"
click input "**" at bounding box center [215, 109] width 21 height 19
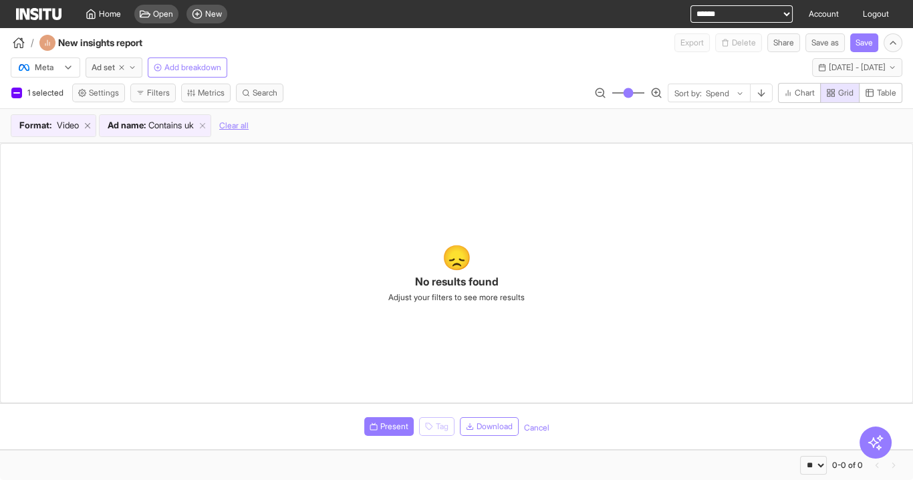
click at [90, 124] on line at bounding box center [88, 126] width 5 height 5
click at [119, 124] on icon at bounding box center [114, 125] width 9 height 9
